Goal: Task Accomplishment & Management: Manage account settings

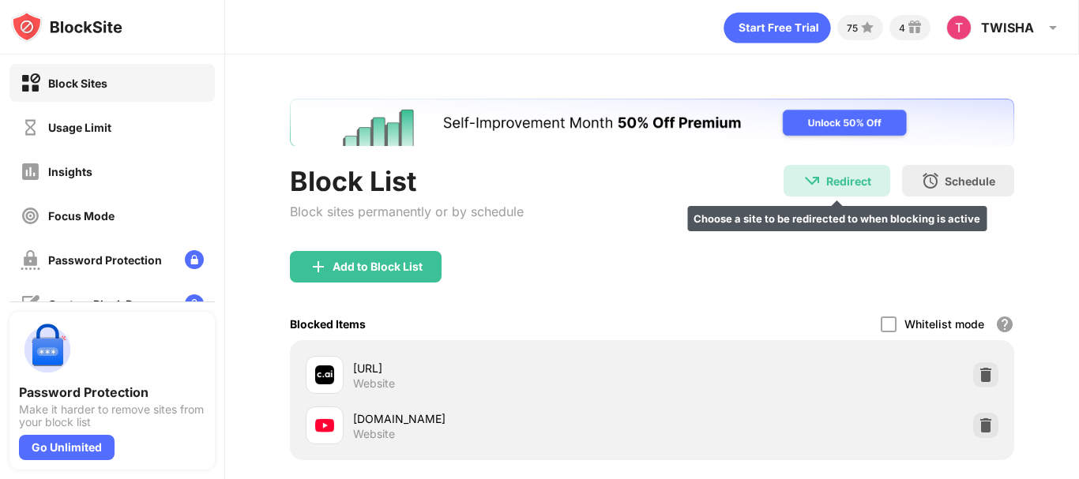
click at [840, 179] on div "Redirect" at bounding box center [848, 181] width 45 height 13
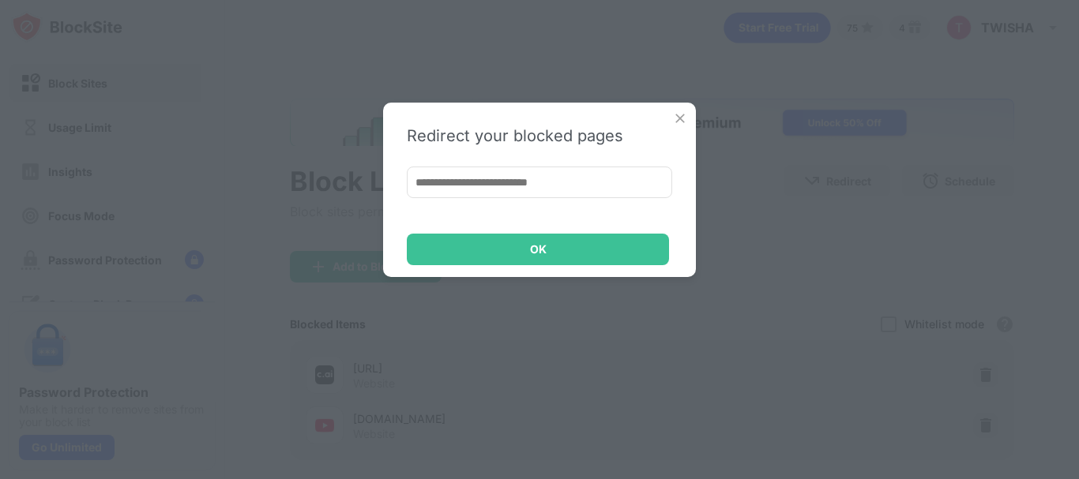
click at [678, 115] on img at bounding box center [680, 119] width 16 height 16
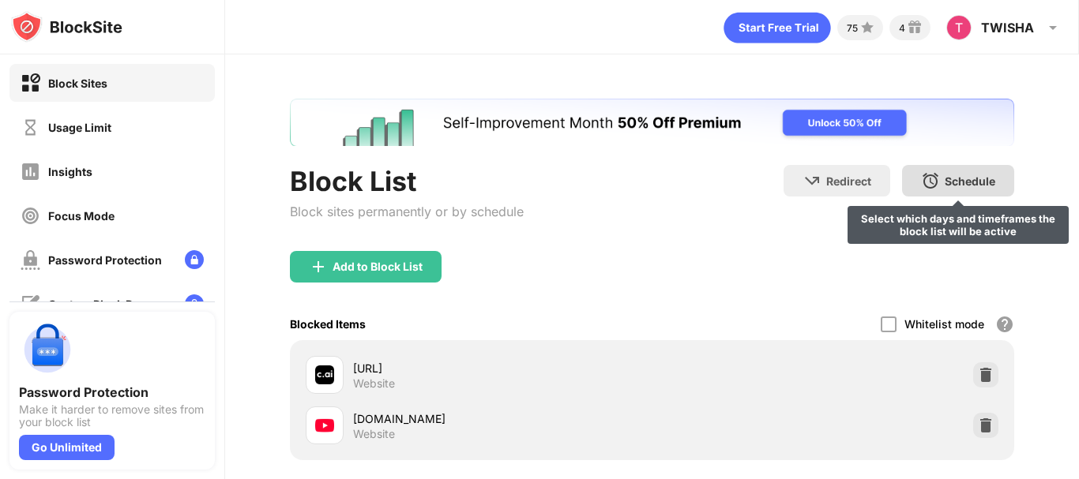
click at [957, 182] on div "Schedule" at bounding box center [970, 181] width 51 height 13
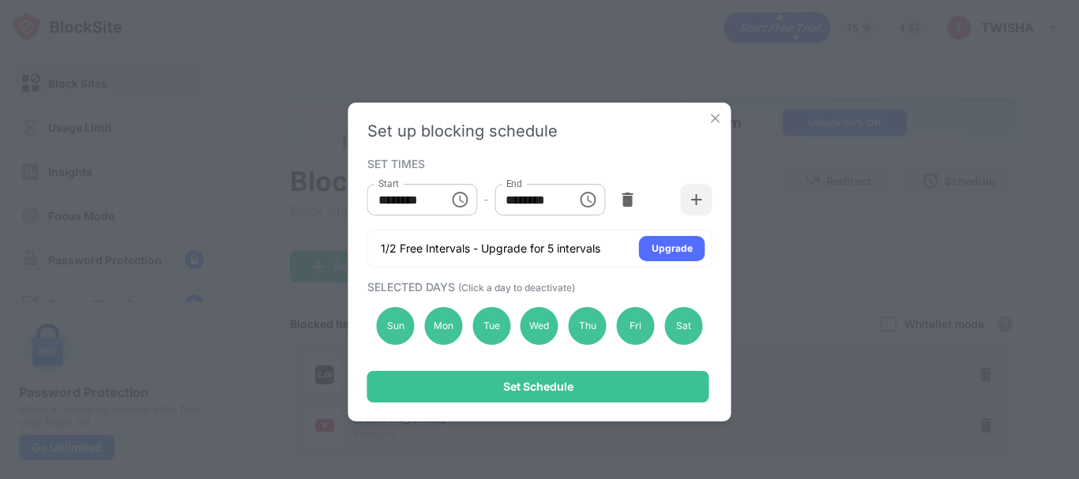
click at [712, 115] on img at bounding box center [716, 119] width 16 height 16
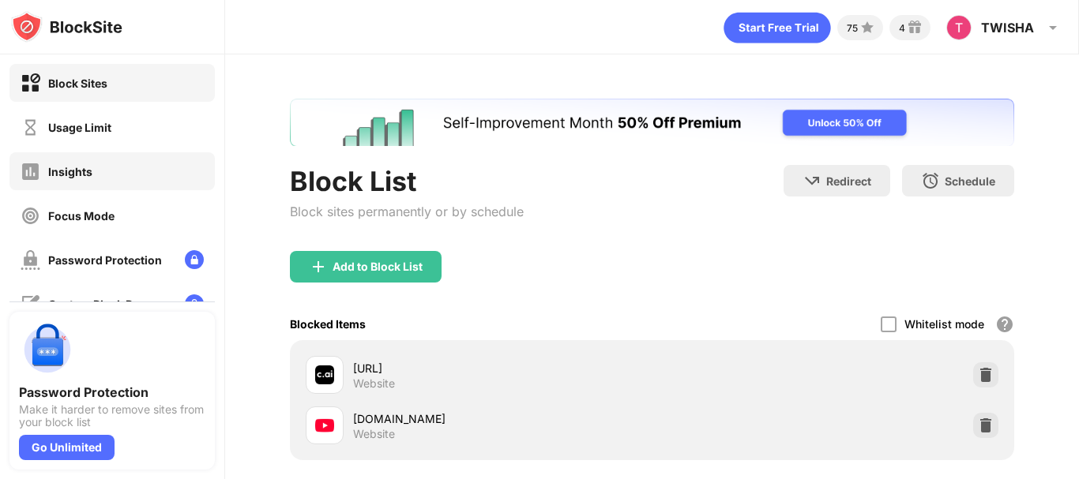
click at [128, 179] on div "Insights" at bounding box center [111, 171] width 205 height 38
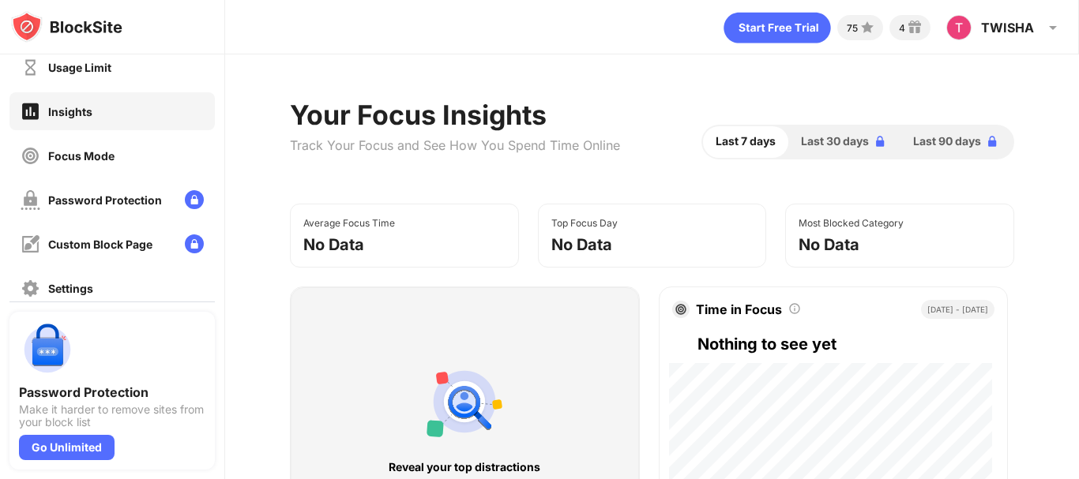
scroll to position [63, 0]
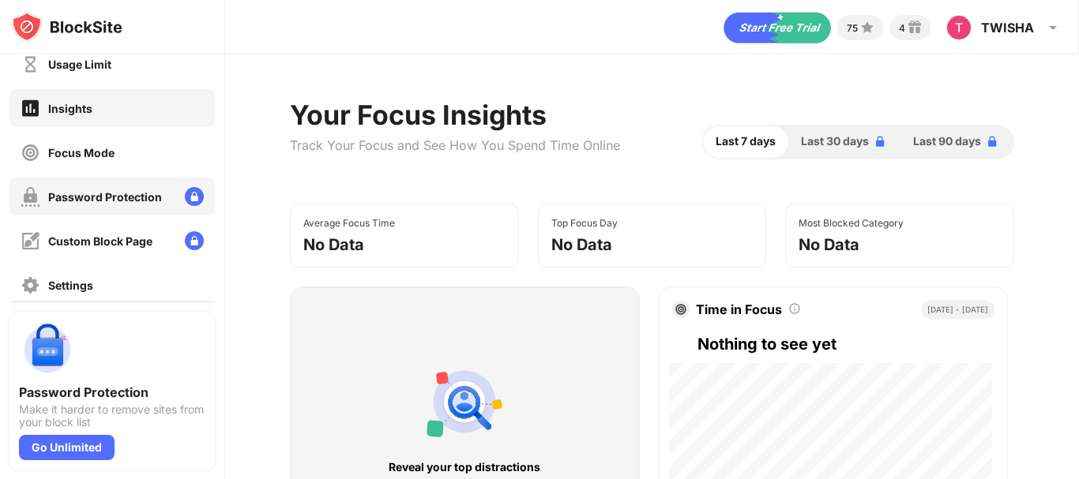
click at [154, 192] on div "Password Protection" at bounding box center [105, 196] width 114 height 13
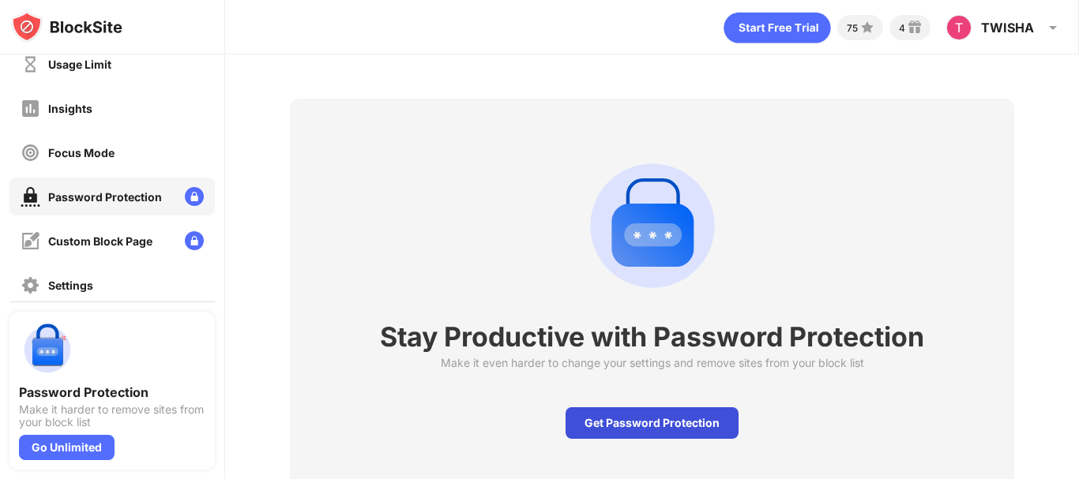
click at [624, 428] on div "Get Password Protection" at bounding box center [652, 424] width 173 height 32
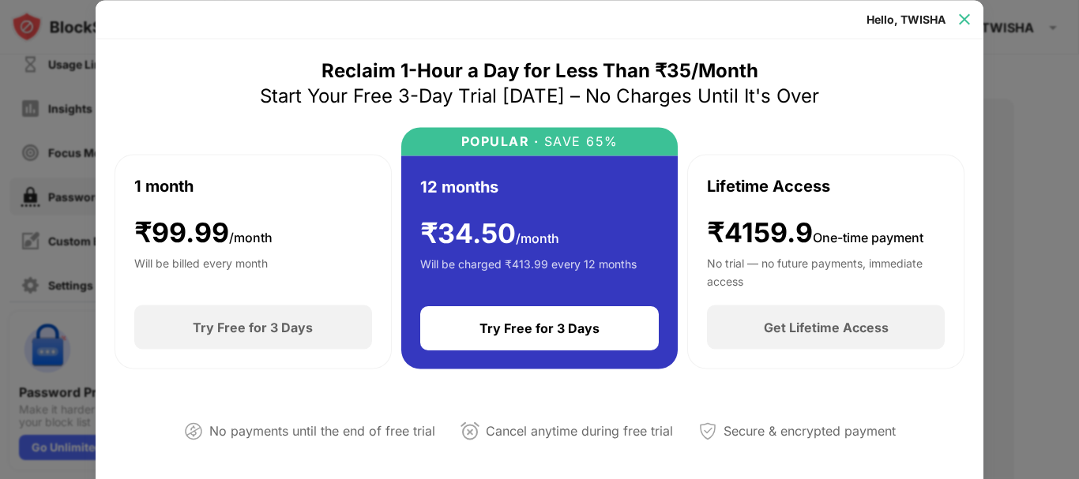
click at [964, 17] on img at bounding box center [964, 19] width 16 height 16
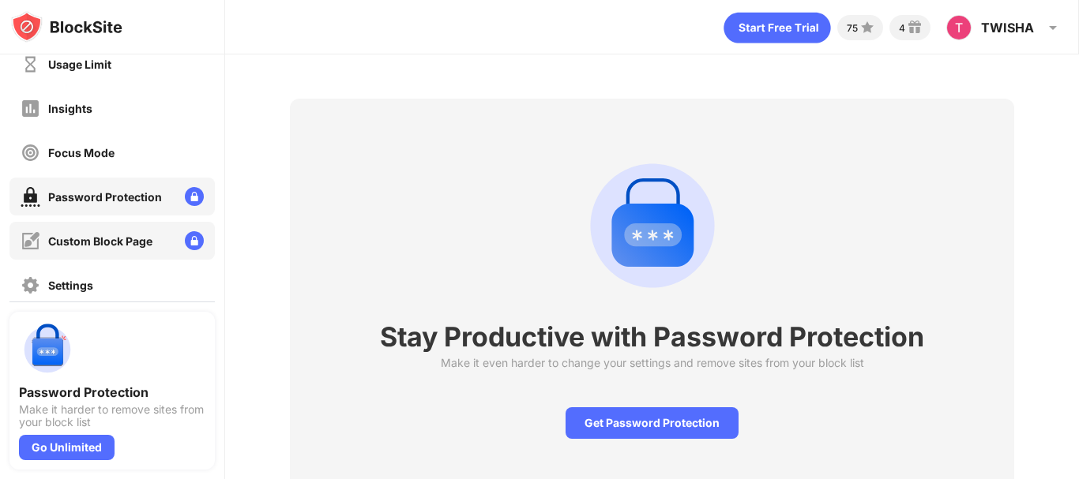
click at [126, 239] on div "Custom Block Page" at bounding box center [100, 241] width 104 height 13
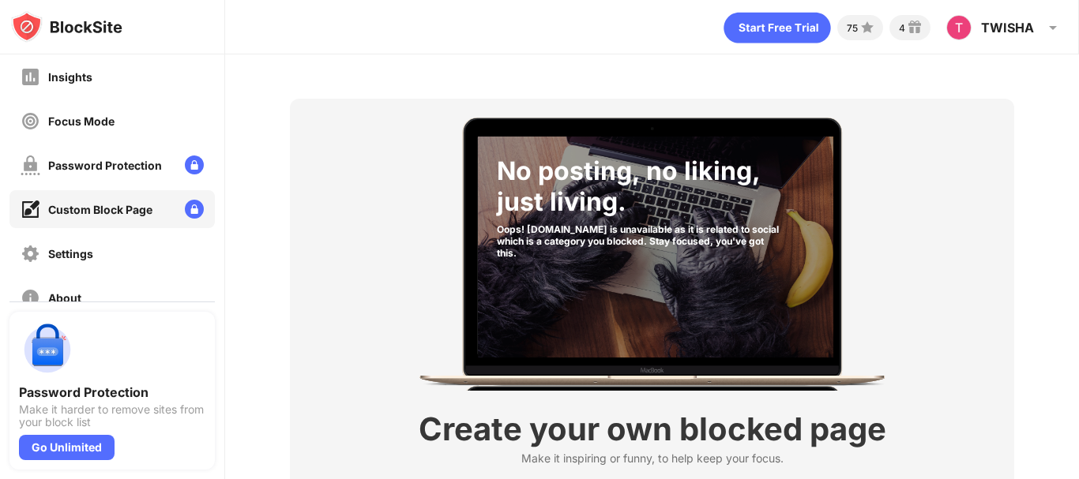
scroll to position [126, 0]
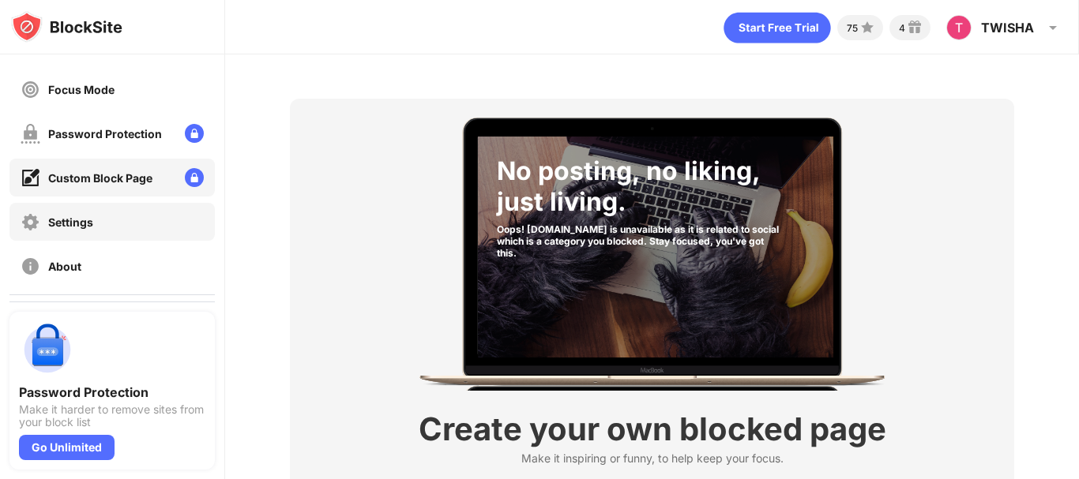
click at [129, 227] on div "Settings" at bounding box center [111, 222] width 205 height 38
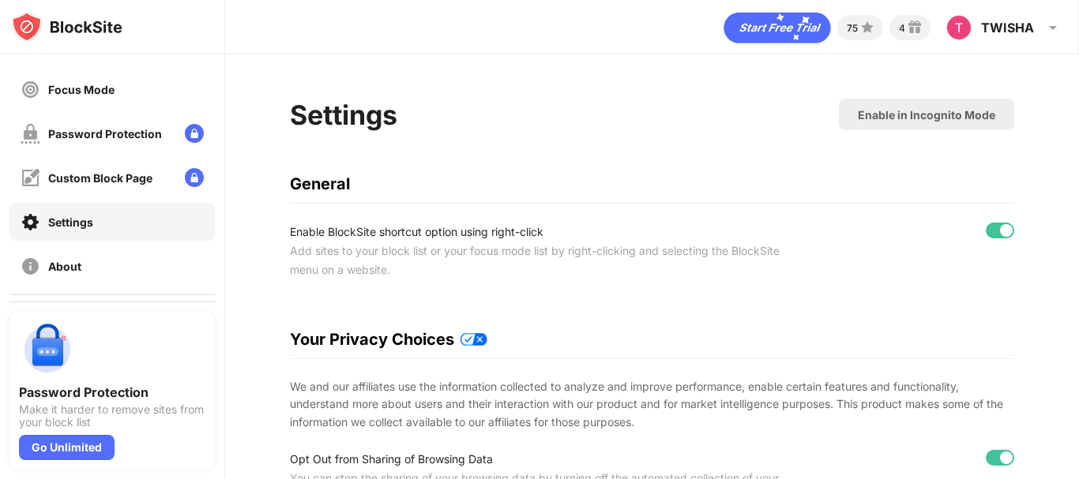
scroll to position [158, 0]
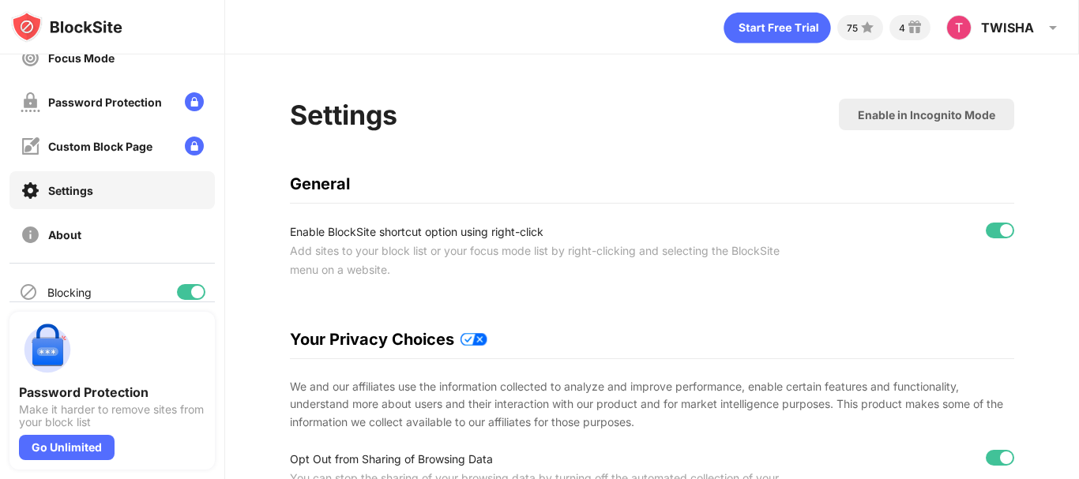
drag, startPoint x: 755, startPoint y: 315, endPoint x: 660, endPoint y: 298, distance: 97.1
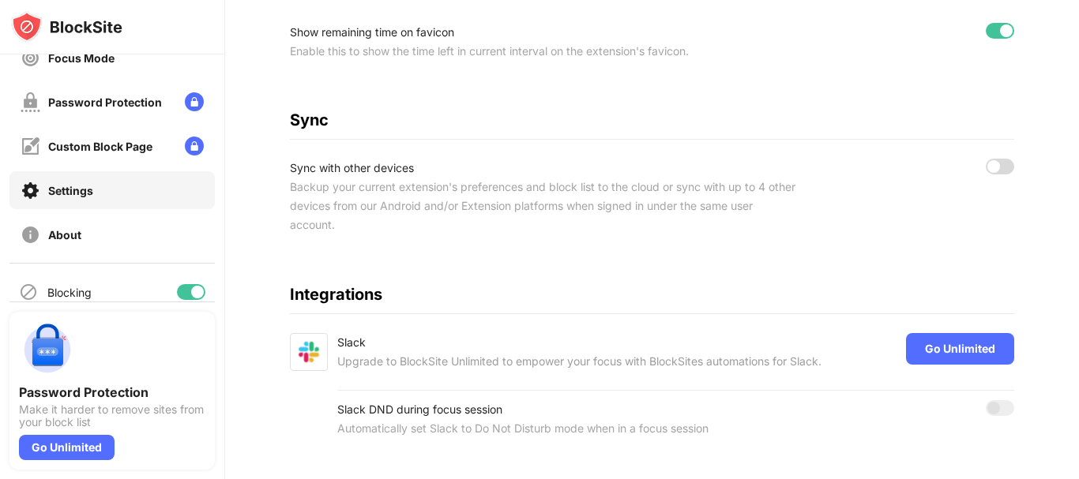
scroll to position [817, 0]
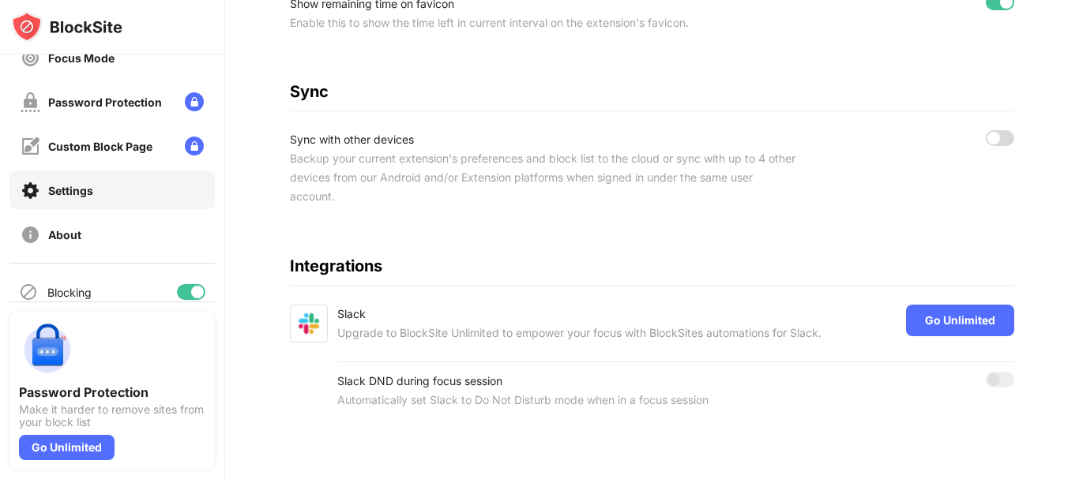
click at [988, 130] on div at bounding box center [1000, 138] width 28 height 16
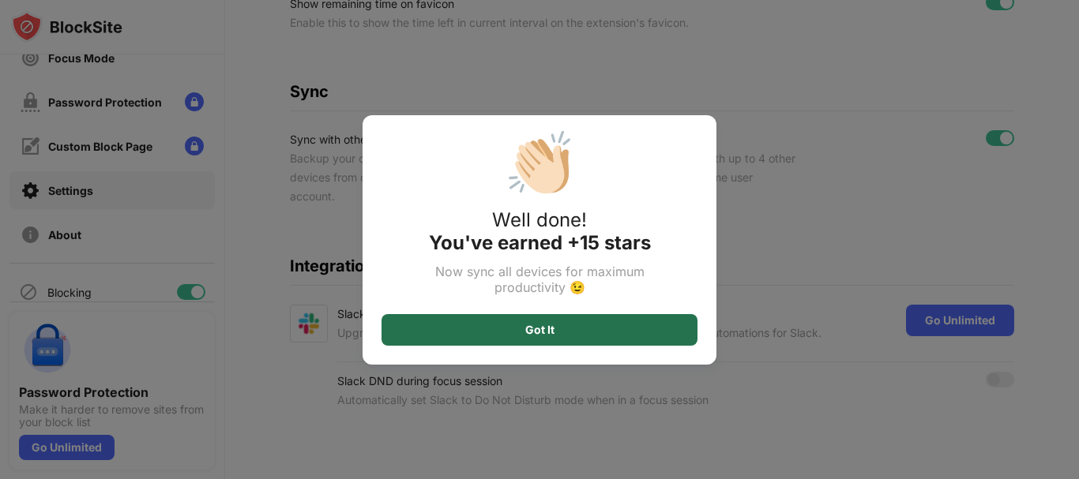
click at [573, 326] on div "Got It" at bounding box center [539, 330] width 316 height 32
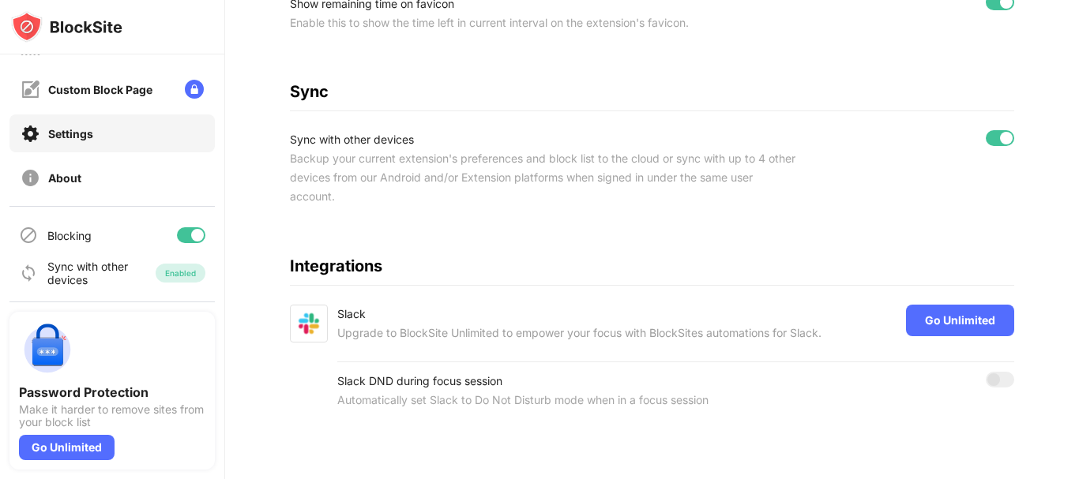
scroll to position [0, 0]
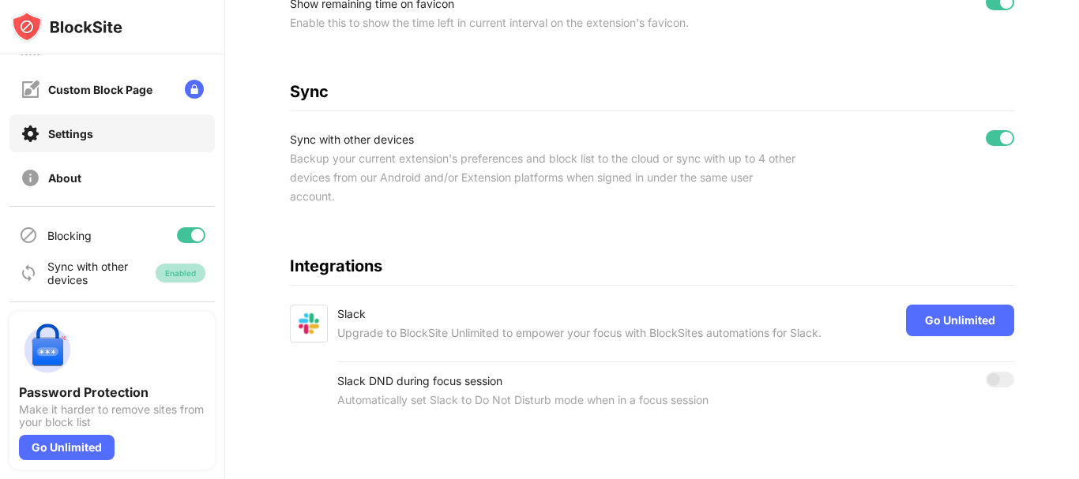
click at [175, 276] on div "Enabled" at bounding box center [180, 273] width 31 height 9
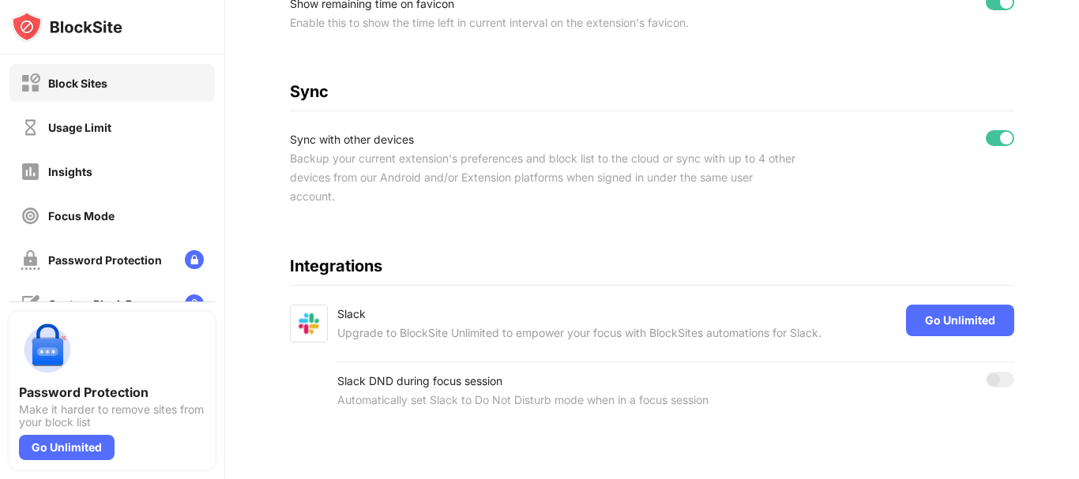
click at [113, 91] on div "Block Sites" at bounding box center [111, 83] width 205 height 38
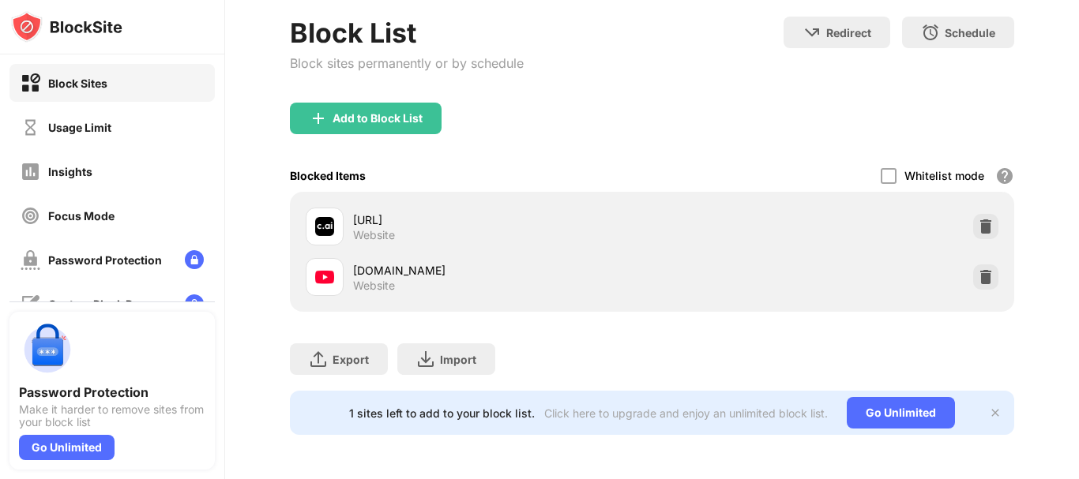
scroll to position [94, 0]
